Goal: Navigation & Orientation: Find specific page/section

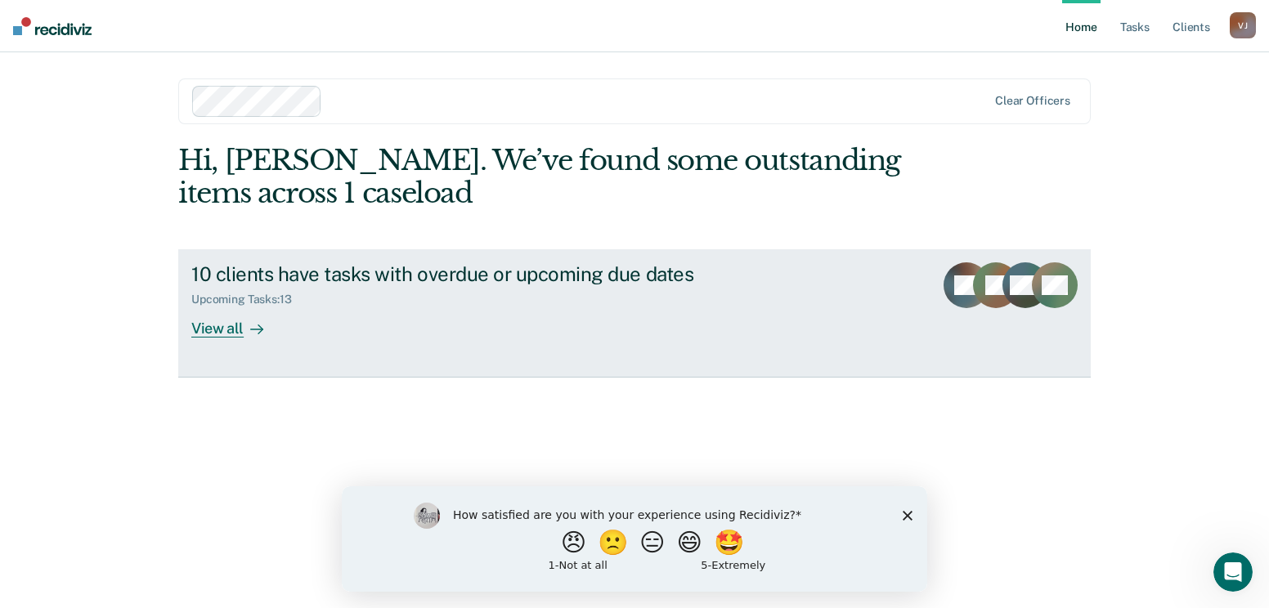
click at [207, 338] on div "View all" at bounding box center [237, 323] width 92 height 32
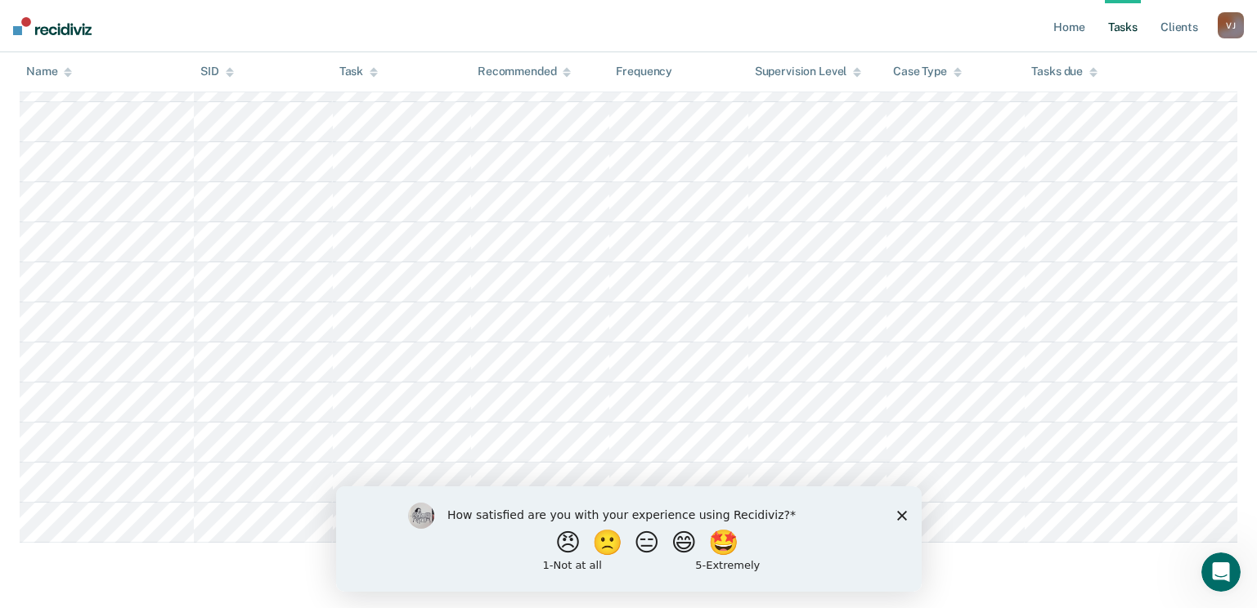
scroll to position [661, 0]
click at [903, 519] on icon "Close survey" at bounding box center [901, 515] width 10 height 10
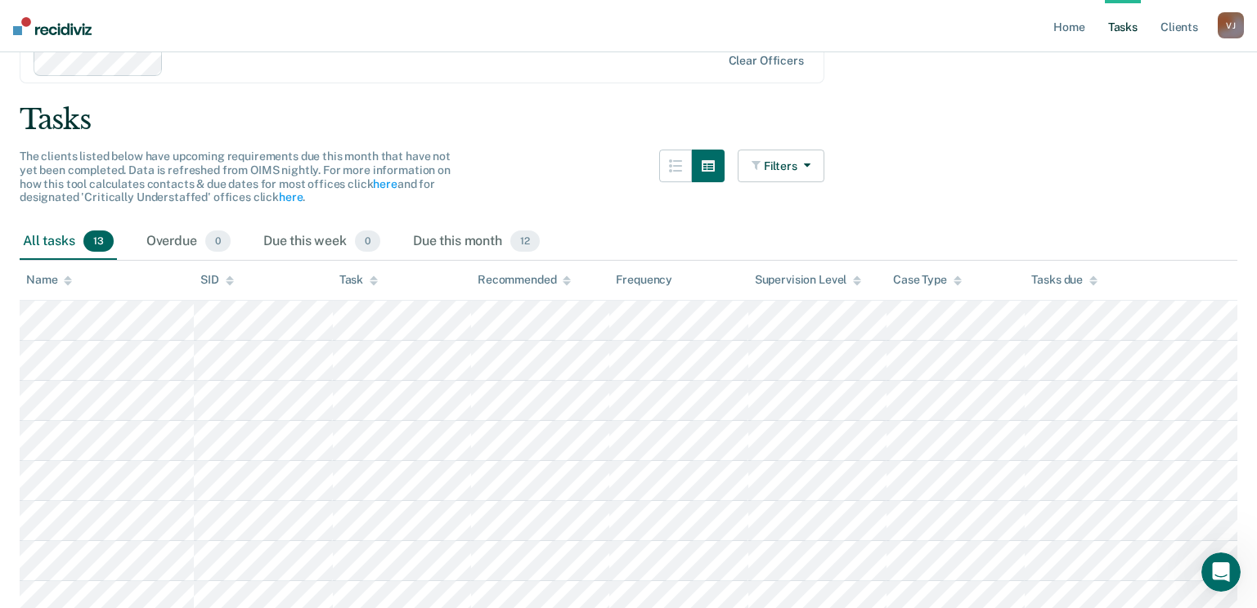
scroll to position [71, 0]
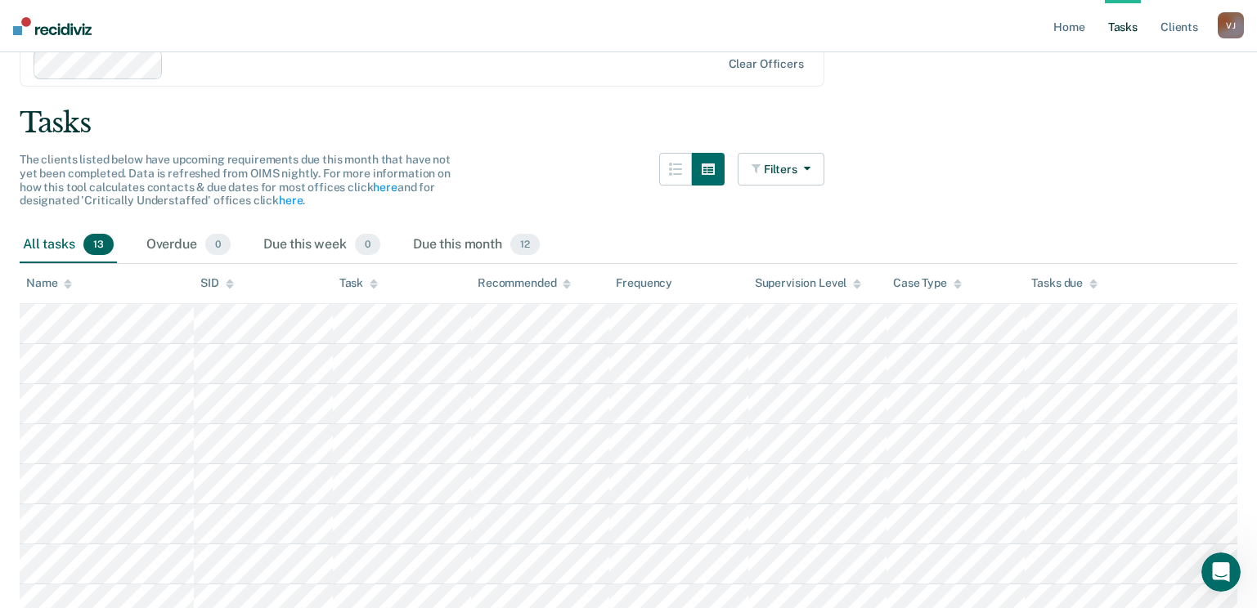
drag, startPoint x: 1092, startPoint y: 0, endPoint x: 984, endPoint y: 61, distance: 124.4
click at [984, 52] on nav "Home Tasks Client s [PERSON_NAME] [PERSON_NAME] Profile How it works Log Out" at bounding box center [628, 26] width 1257 height 52
click at [732, 140] on div "Tasks" at bounding box center [628, 123] width 1217 height 34
drag, startPoint x: 1150, startPoint y: 2, endPoint x: 906, endPoint y: 279, distance: 369.0
click at [906, 279] on main "Clear officers Tasks The clients listed below have upcoming requirements due th…" at bounding box center [628, 451] width 1257 height 870
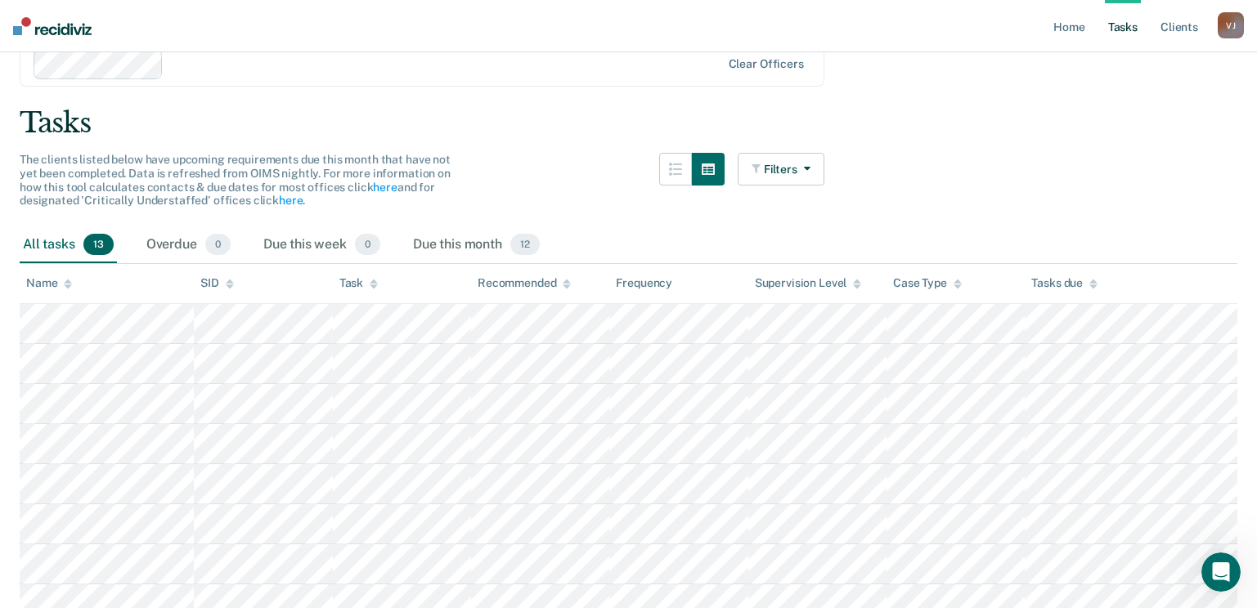
drag, startPoint x: 1096, startPoint y: 0, endPoint x: 1078, endPoint y: 211, distance: 211.8
click at [1078, 211] on main "Clear officers Tasks The clients listed below have upcoming requirements due th…" at bounding box center [628, 451] width 1257 height 870
